Goal: Task Accomplishment & Management: Use online tool/utility

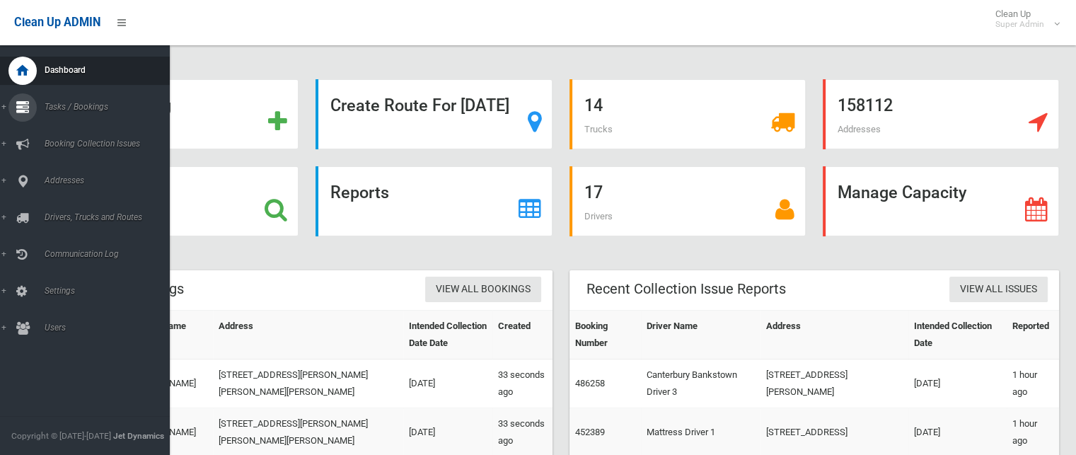
click at [80, 109] on span "Tasks / Bookings" at bounding box center [110, 107] width 140 height 10
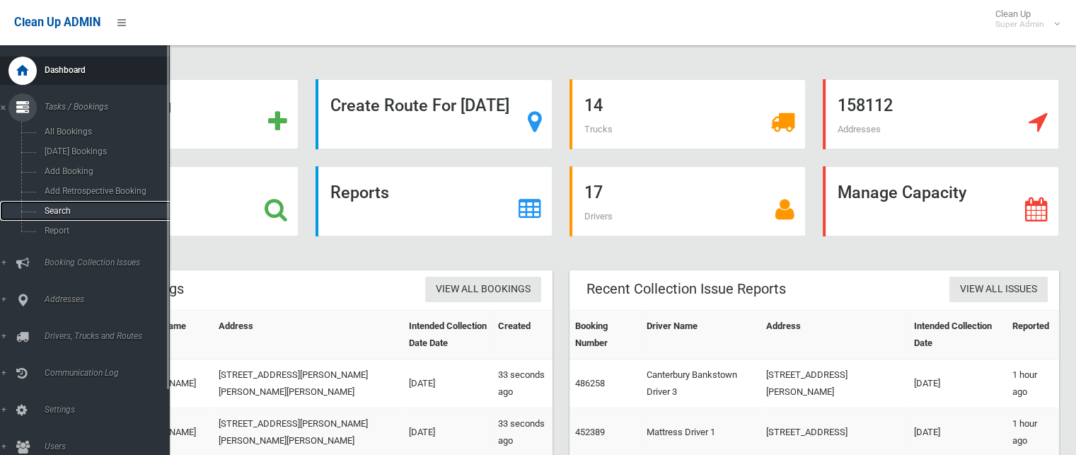
click at [64, 214] on span "Search" at bounding box center [104, 211] width 128 height 10
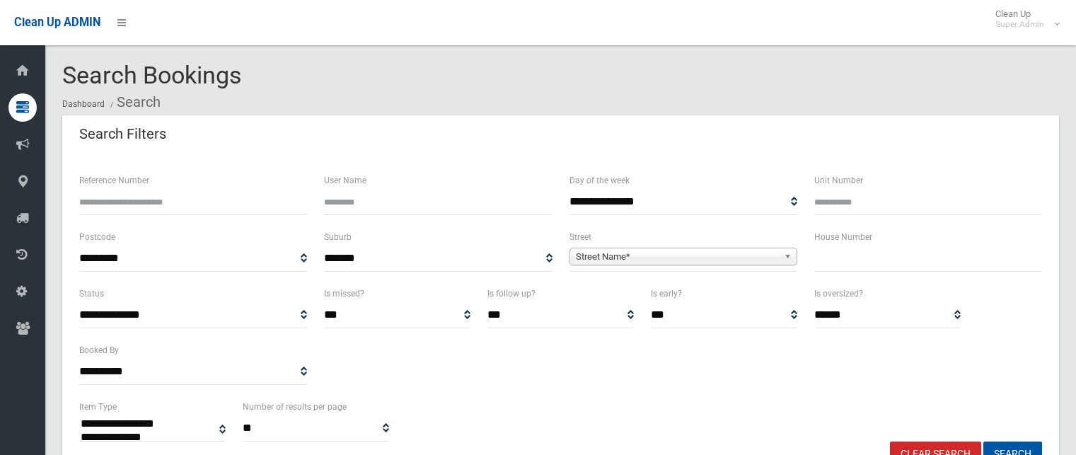
select select
click at [835, 261] on input "text" at bounding box center [928, 259] width 228 height 26
type input "**"
click at [732, 254] on span "Street Name*" at bounding box center [677, 256] width 202 height 17
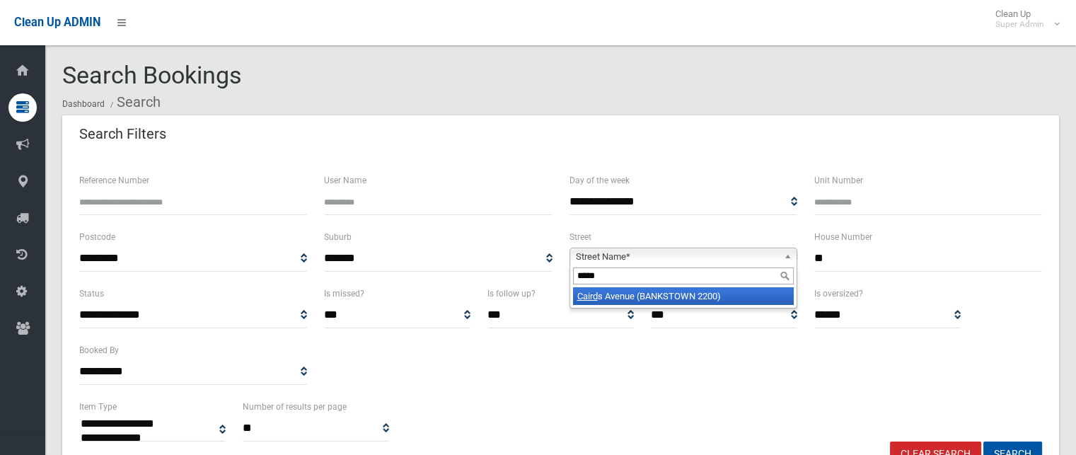
type input "******"
click at [983, 441] on button "Search" at bounding box center [1012, 454] width 59 height 26
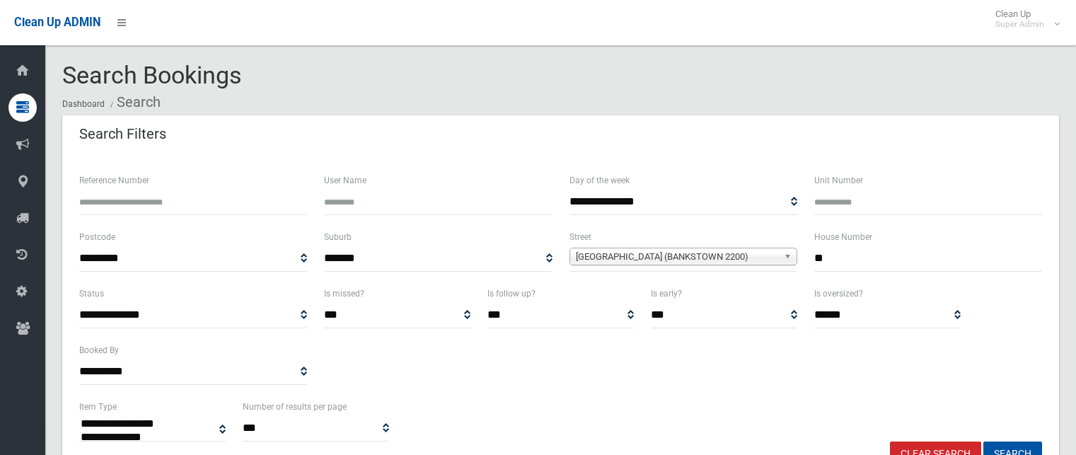
select select
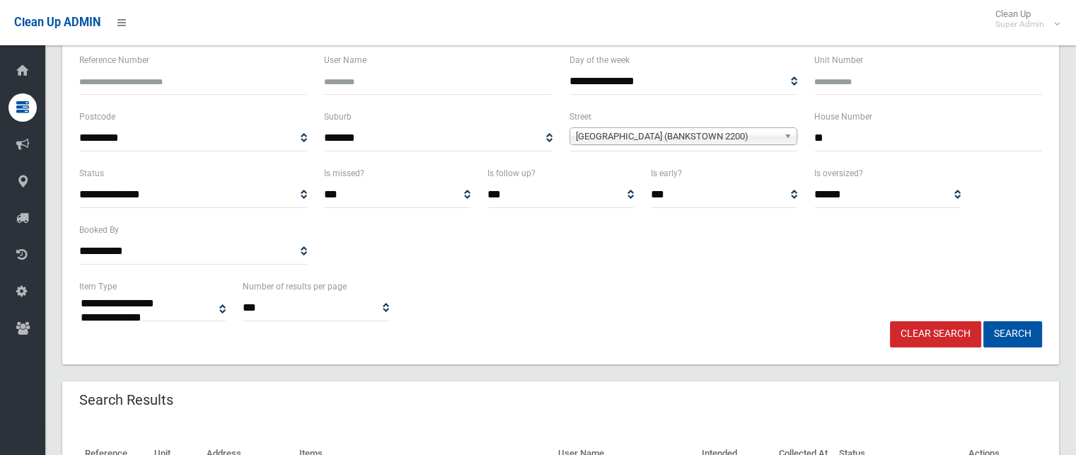
scroll to position [425, 0]
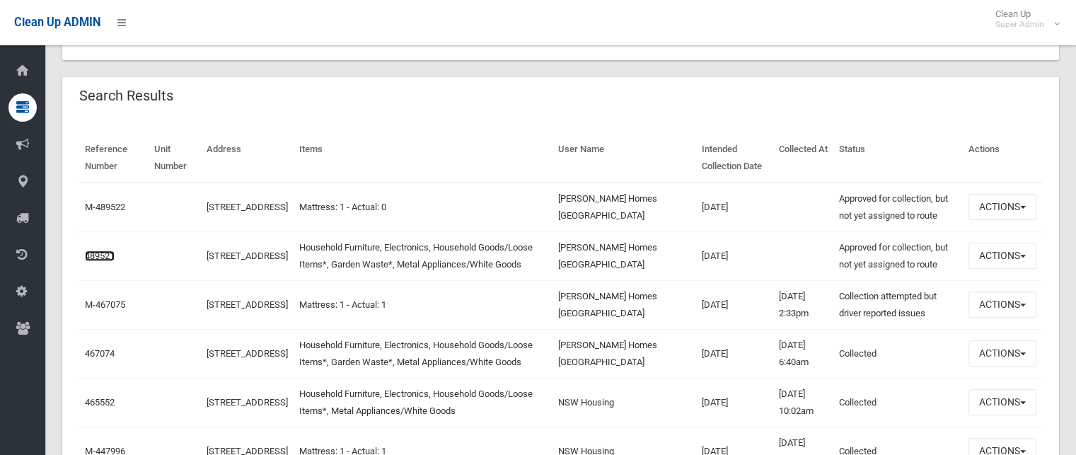
click at [107, 257] on link "489521" at bounding box center [100, 255] width 30 height 11
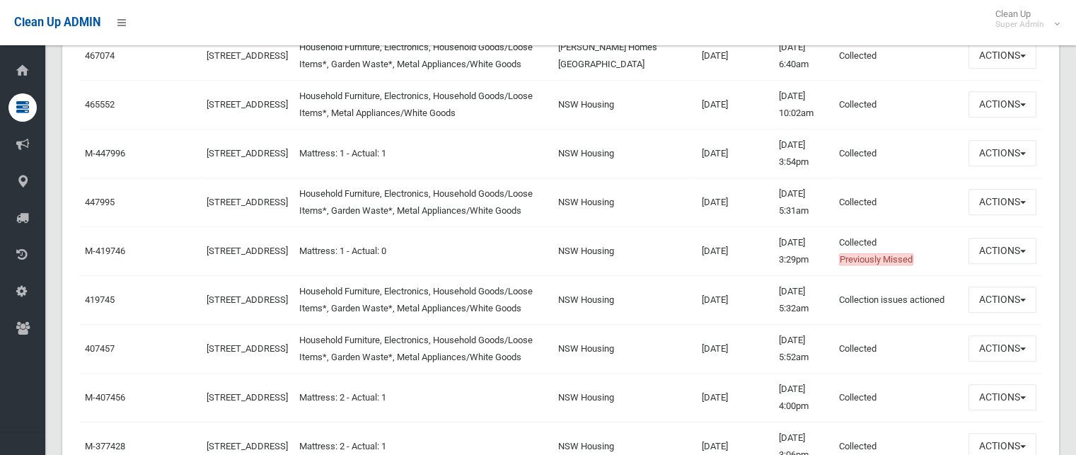
scroll to position [778, 0]
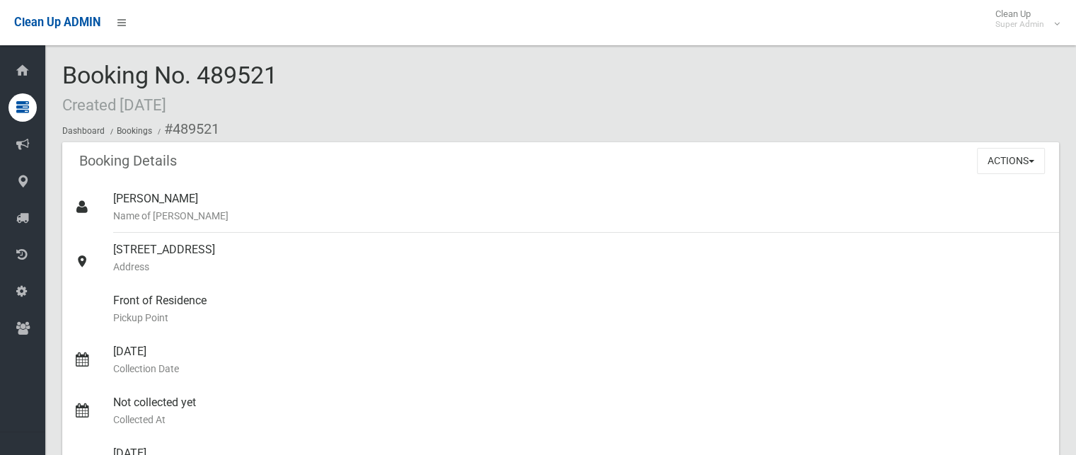
drag, startPoint x: 207, startPoint y: 65, endPoint x: 283, endPoint y: 64, distance: 76.4
click at [283, 64] on div "Booking No. 489521 Created [DATE] Dashboard Bookings #489521" at bounding box center [560, 102] width 997 height 80
click at [291, 65] on div "Booking No. 489521 Created [DATE] Dashboard Bookings #489521" at bounding box center [560, 102] width 997 height 80
drag, startPoint x: 296, startPoint y: 67, endPoint x: 204, endPoint y: 82, distance: 93.9
click at [204, 82] on div "Booking No. 489521 Created [DATE] Dashboard Bookings #489521" at bounding box center [560, 102] width 997 height 80
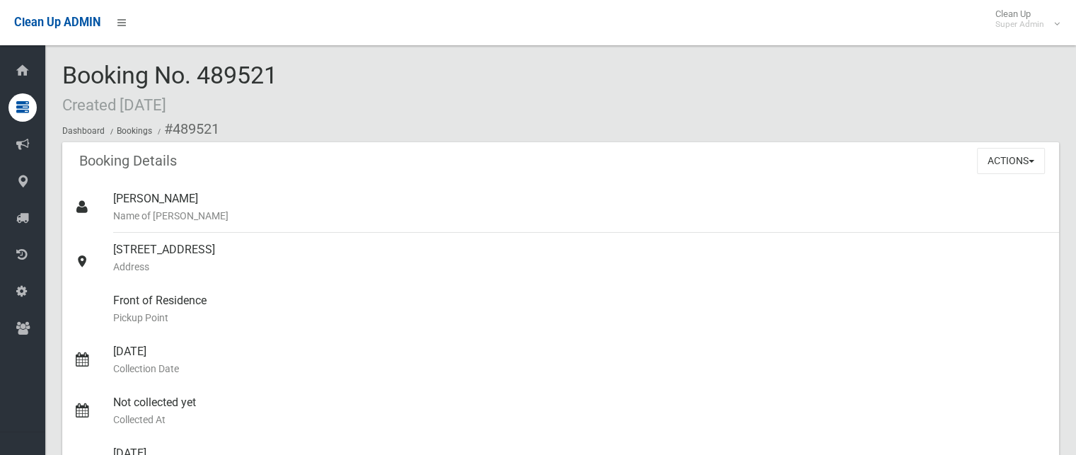
copy span "489521"
click at [1029, 167] on button "Actions" at bounding box center [1011, 161] width 68 height 26
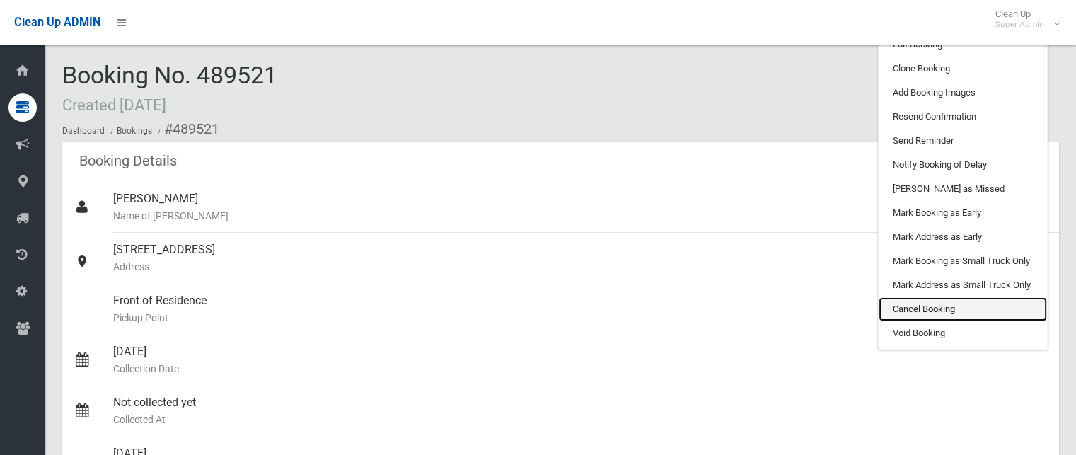
click at [933, 308] on link "Cancel Booking" at bounding box center [963, 309] width 168 height 24
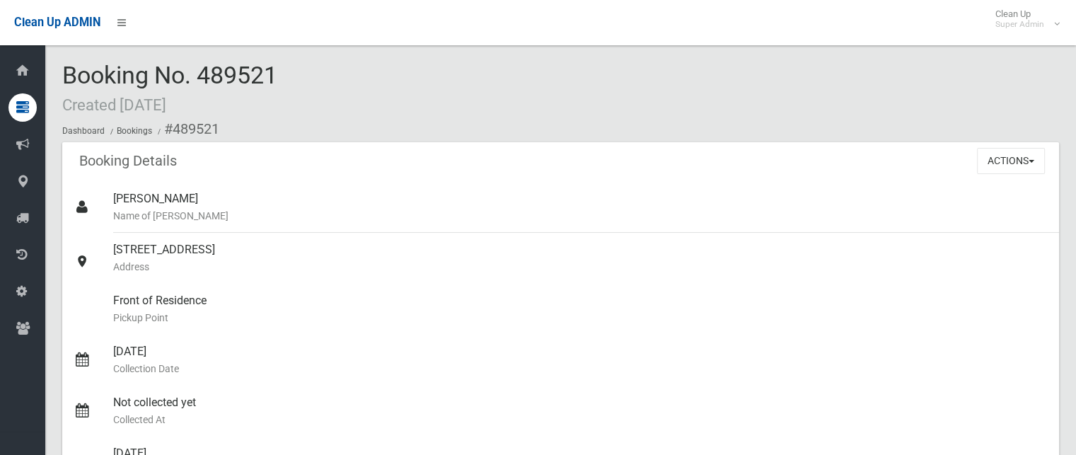
click at [548, 128] on ol "Dashboard Bookings #489521" at bounding box center [560, 129] width 997 height 26
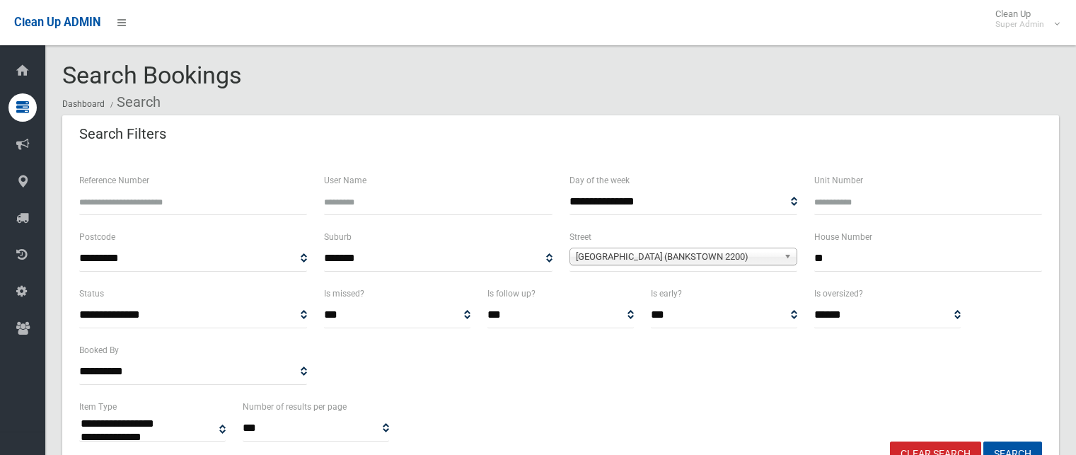
select select
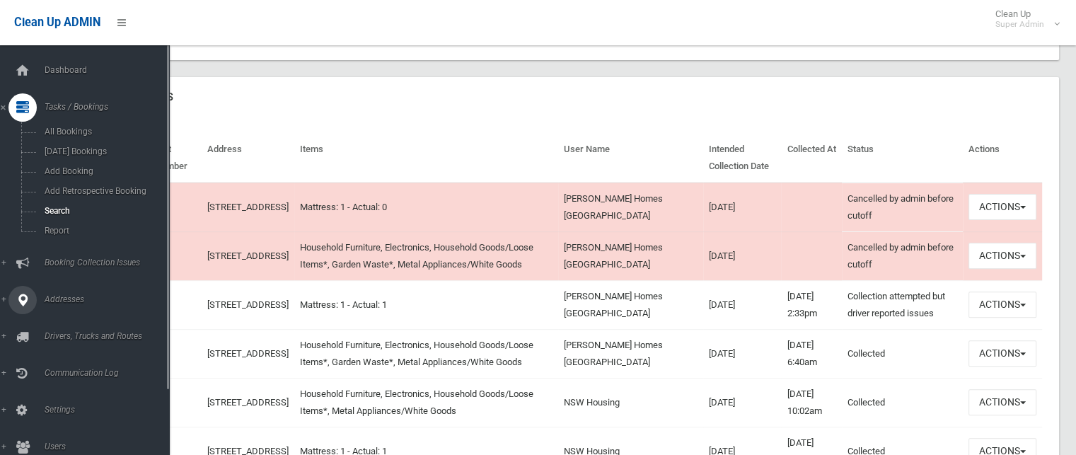
click at [87, 302] on span "Addresses" at bounding box center [110, 299] width 140 height 10
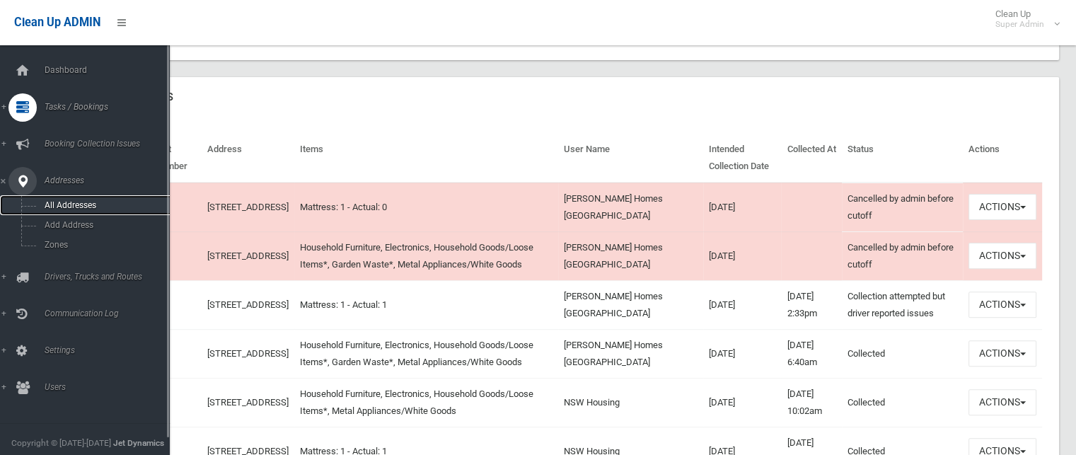
click at [95, 206] on span "All Addresses" at bounding box center [104, 205] width 128 height 10
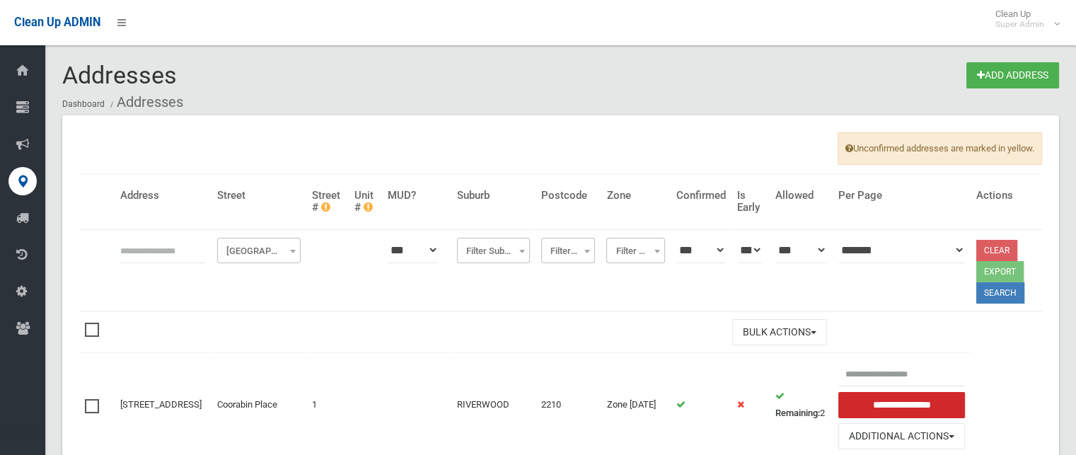
click at [168, 260] on input "text" at bounding box center [163, 250] width 86 height 26
type input "*********"
click button at bounding box center [0, 0] width 0 height 0
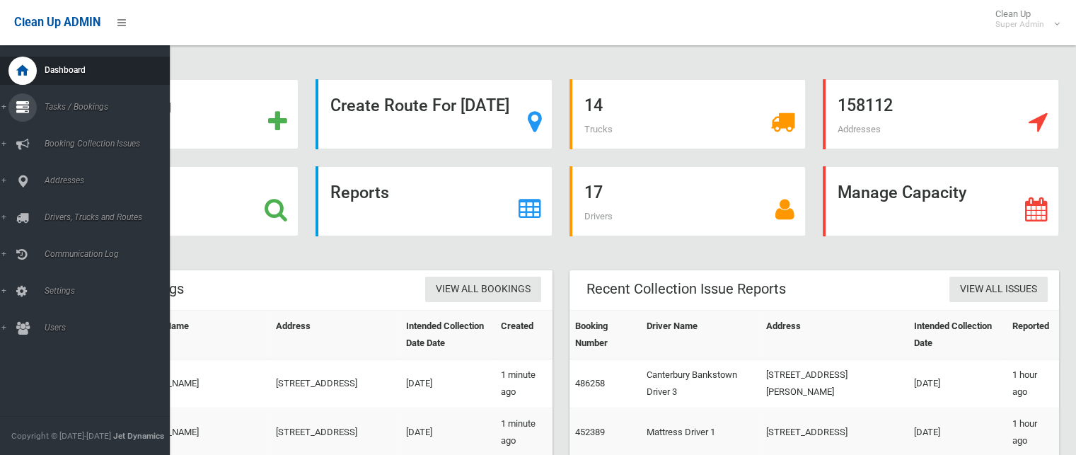
click at [87, 112] on link "Tasks / Bookings" at bounding box center [90, 107] width 180 height 28
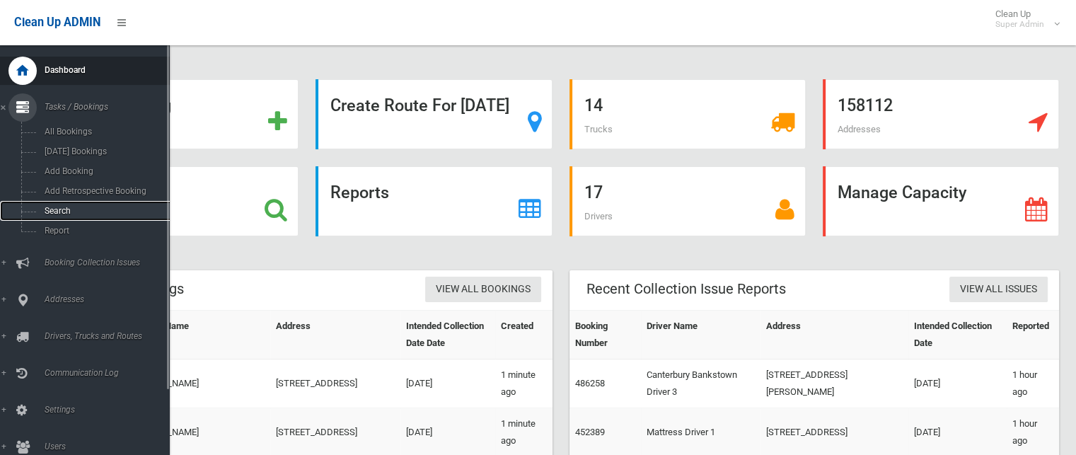
click at [59, 217] on link "Search" at bounding box center [90, 211] width 180 height 20
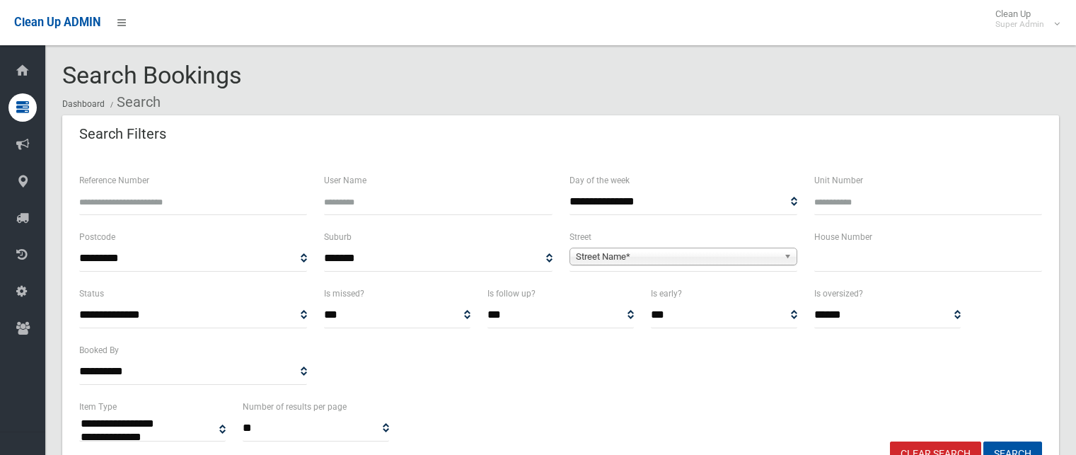
select select
